Goal: Task Accomplishment & Management: Use online tool/utility

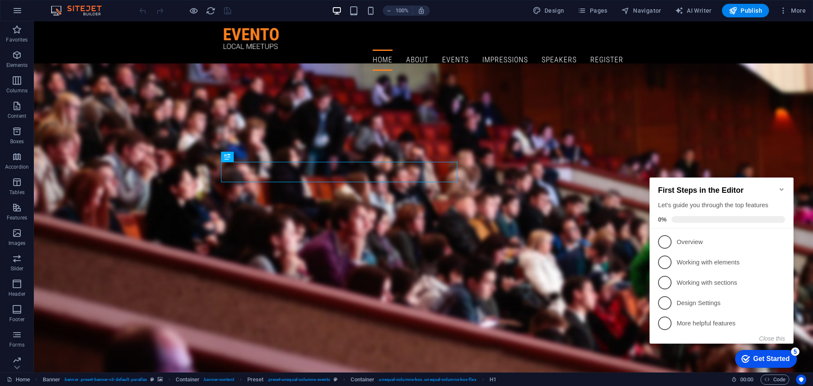
click at [781, 188] on icon "Minimize checklist" at bounding box center [781, 189] width 4 height 3
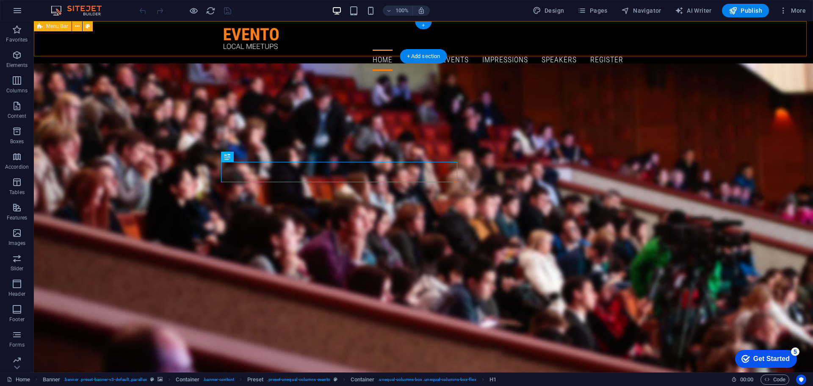
click at [149, 45] on div "Home About Events Impressions Speakers Register" at bounding box center [423, 49] width 779 height 56
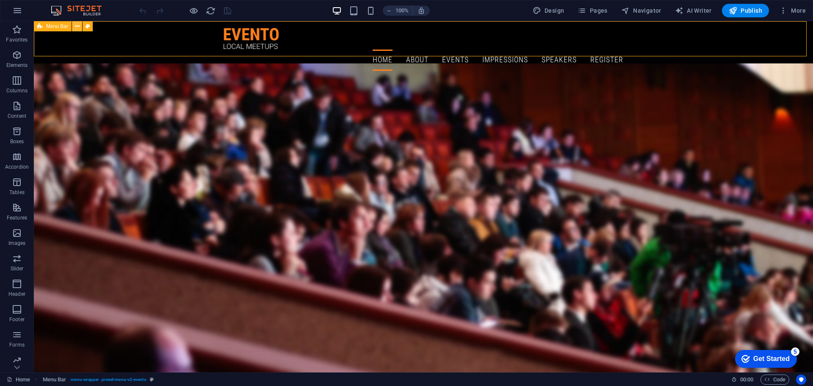
click at [77, 27] on icon at bounding box center [77, 26] width 5 height 9
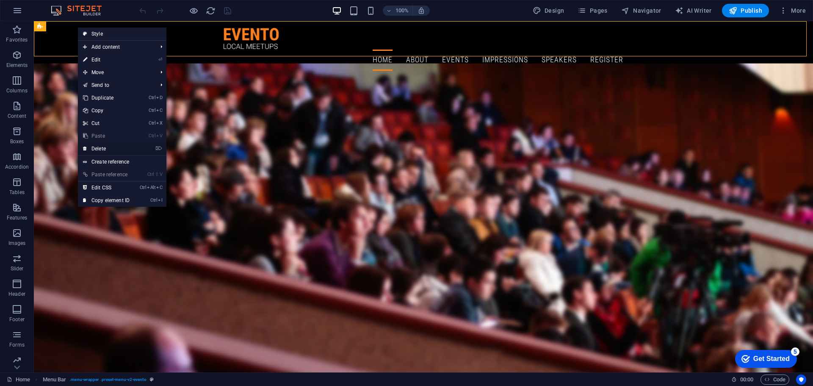
click at [104, 148] on link "⌦ Delete" at bounding box center [106, 148] width 57 height 13
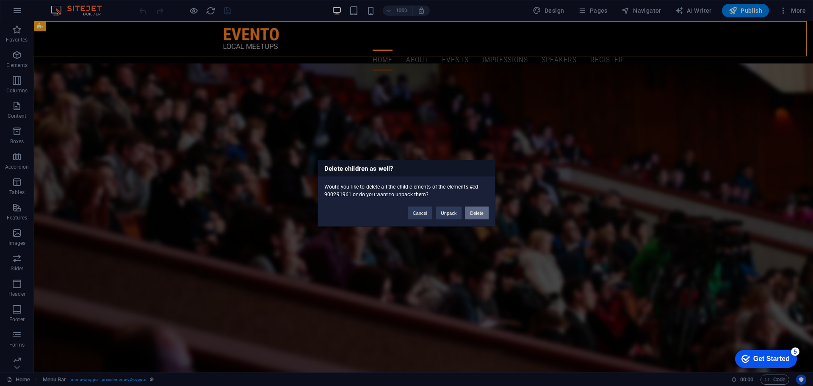
click at [479, 215] on button "Delete" at bounding box center [477, 212] width 24 height 13
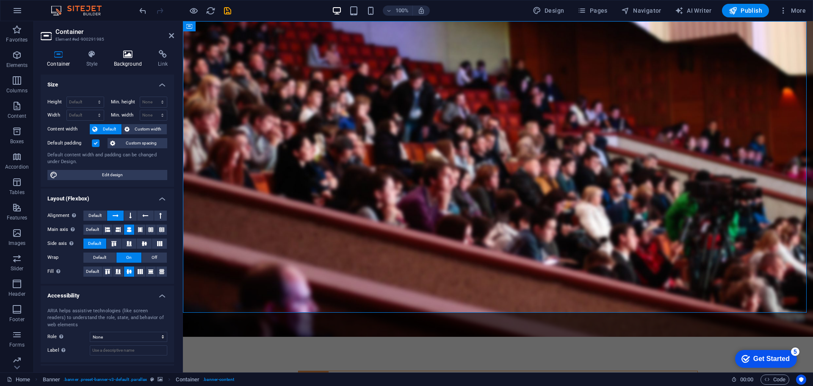
click at [130, 54] on icon at bounding box center [128, 54] width 41 height 8
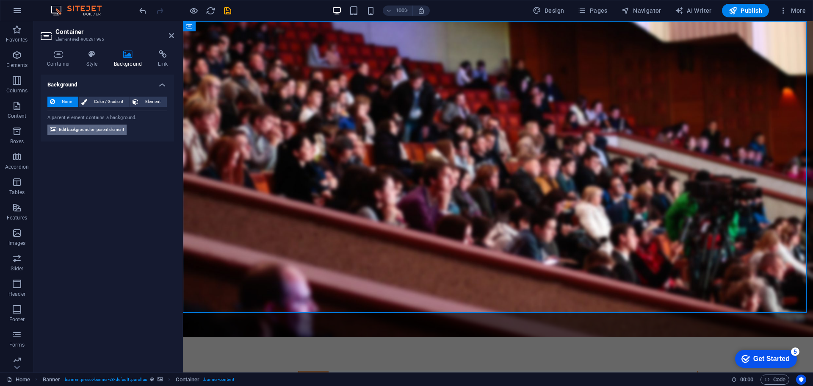
click at [97, 129] on span "Edit background on parent element" at bounding box center [91, 129] width 65 height 10
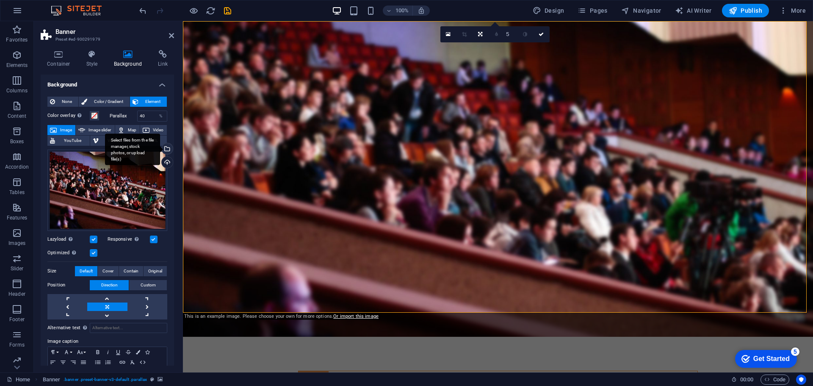
click at [166, 149] on div "Select files from the file manager, stock photos, or upload file(s)" at bounding box center [166, 149] width 13 height 13
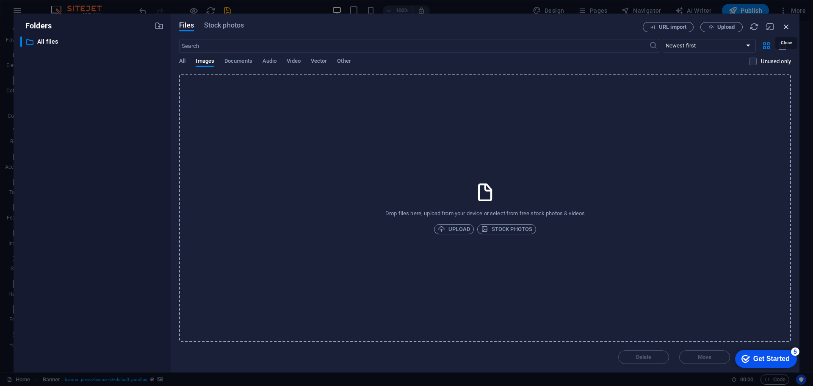
click at [784, 26] on icon "button" at bounding box center [786, 26] width 9 height 9
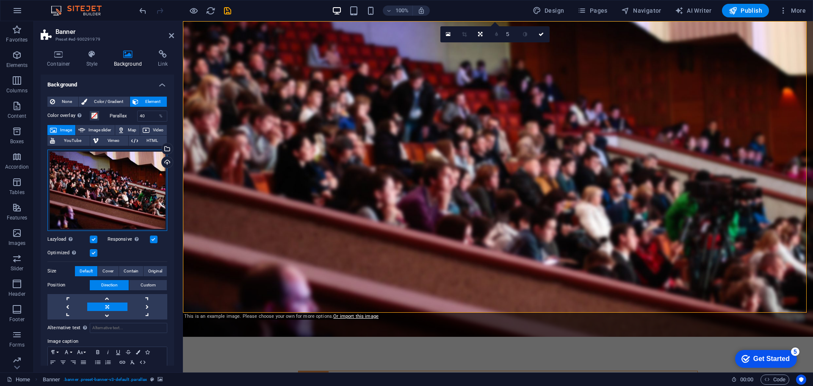
drag, startPoint x: 88, startPoint y: 189, endPoint x: 88, endPoint y: 175, distance: 13.6
click at [88, 175] on div "Drag files here, click to choose files or select files from Files or our free s…" at bounding box center [107, 189] width 120 height 81
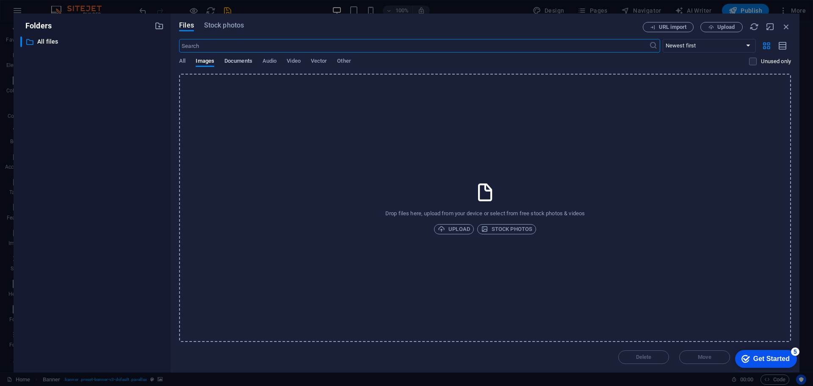
click at [240, 65] on span "Documents" at bounding box center [238, 62] width 28 height 12
drag, startPoint x: 260, startPoint y: 64, endPoint x: 231, endPoint y: 64, distance: 29.2
click at [260, 64] on div "All Images Documents Audio Video Vector Other" at bounding box center [464, 66] width 570 height 16
drag, startPoint x: 202, startPoint y: 61, endPoint x: 188, endPoint y: 61, distance: 14.0
click at [202, 61] on span "Images" at bounding box center [205, 62] width 19 height 12
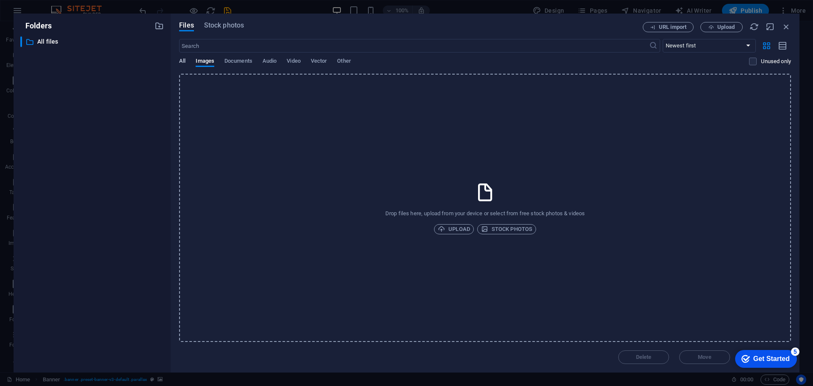
click at [182, 61] on span "All" at bounding box center [182, 62] width 6 height 12
click at [242, 63] on span "Documents" at bounding box center [238, 62] width 28 height 12
drag, startPoint x: 213, startPoint y: 63, endPoint x: 222, endPoint y: 62, distance: 9.4
click at [213, 63] on span "Images" at bounding box center [205, 62] width 19 height 12
click at [788, 29] on icon "button" at bounding box center [786, 26] width 9 height 9
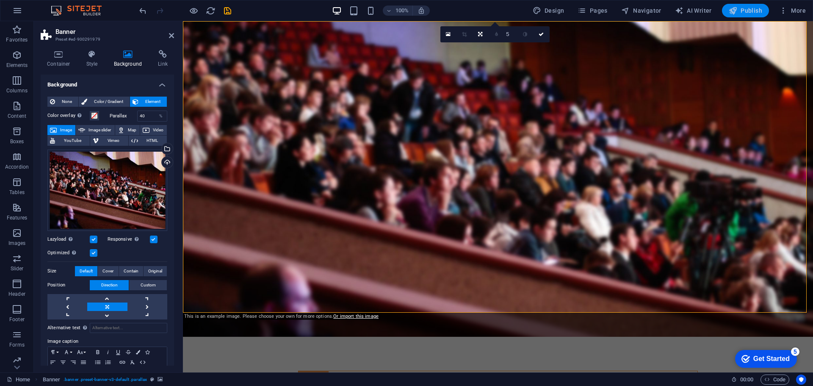
click at [756, 8] on span "Publish" at bounding box center [745, 10] width 33 height 8
